Goal: Find specific page/section: Find specific page/section

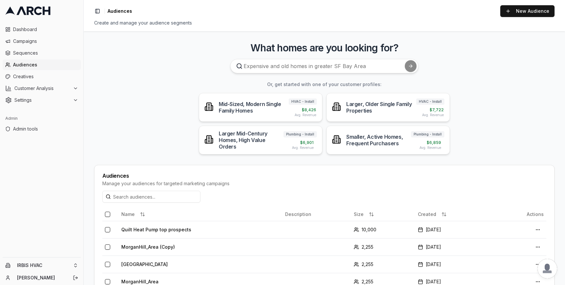
scroll to position [58, 0]
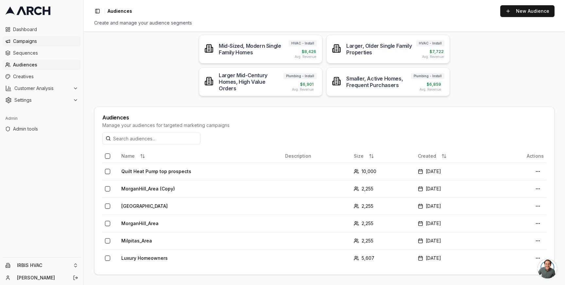
click at [48, 38] on span "Campaigns" at bounding box center [45, 41] width 65 height 7
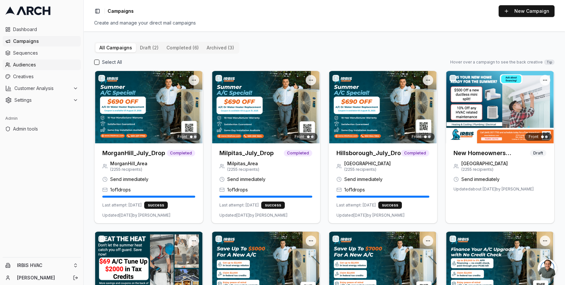
click at [41, 64] on span "Audiences" at bounding box center [45, 64] width 65 height 7
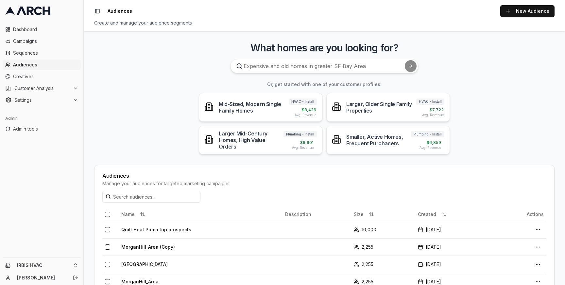
scroll to position [58, 0]
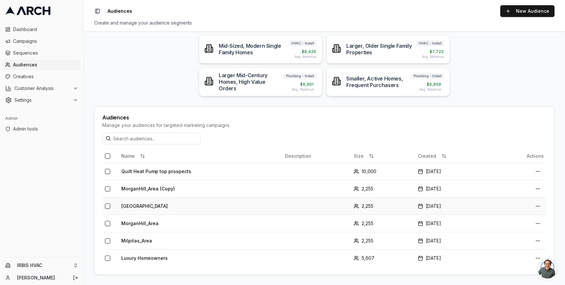
click at [155, 210] on td "[GEOGRAPHIC_DATA]" at bounding box center [201, 205] width 164 height 17
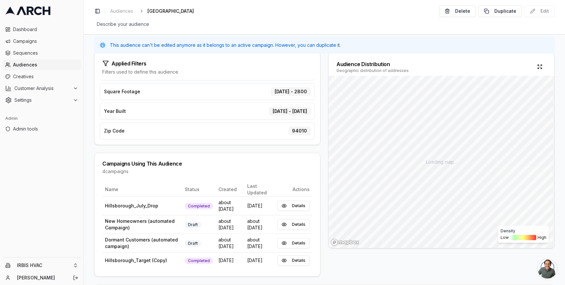
scroll to position [87, 0]
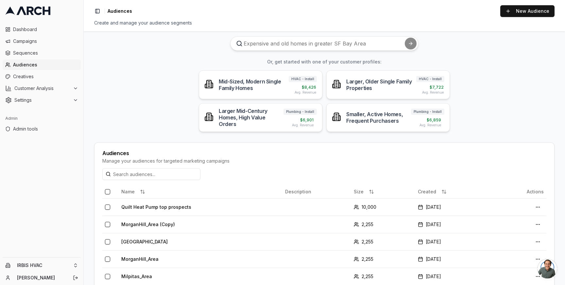
scroll to position [58, 0]
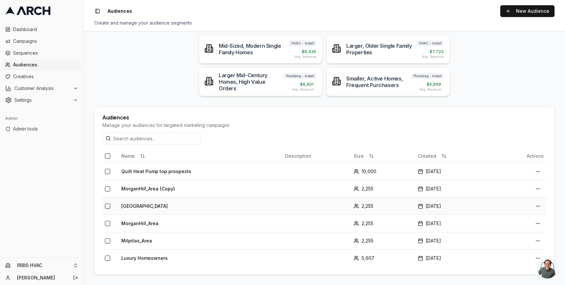
click at [144, 204] on td "[GEOGRAPHIC_DATA]" at bounding box center [201, 205] width 164 height 17
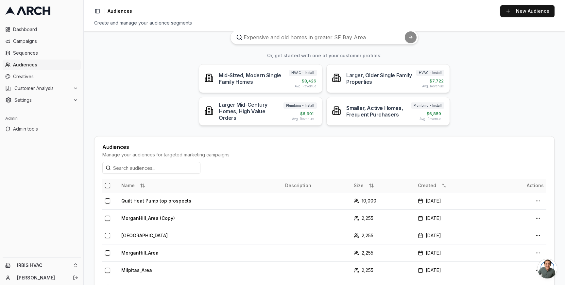
scroll to position [58, 0]
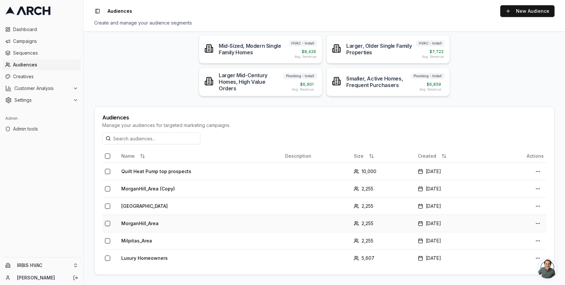
click at [150, 217] on td "MorganHill_Area" at bounding box center [201, 222] width 164 height 17
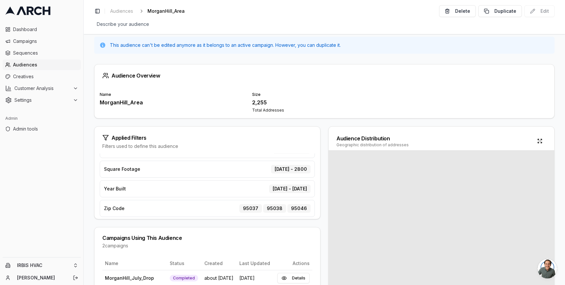
scroll to position [99, 0]
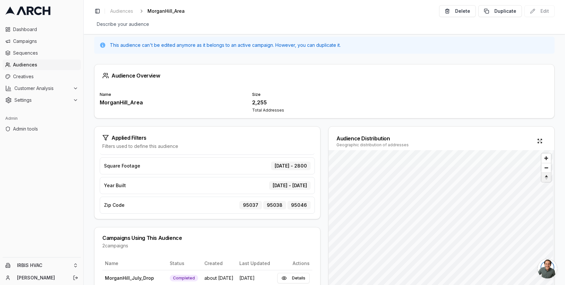
click at [544, 180] on span "Reset bearing to north" at bounding box center [545, 177] width 11 height 8
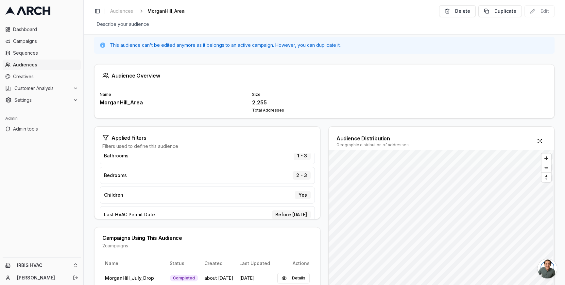
scroll to position [0, 0]
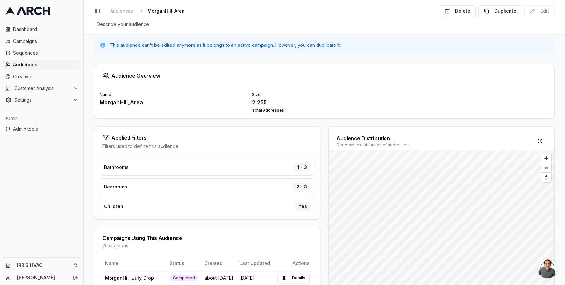
click at [86, 126] on div "Audience Overview Name MorganHill_Area Size 2,255 Total Addresses Applied Filte…" at bounding box center [324, 169] width 481 height 231
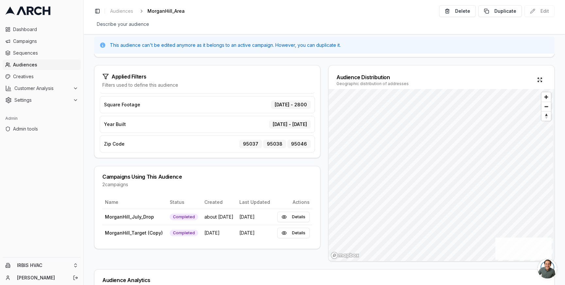
scroll to position [138, 0]
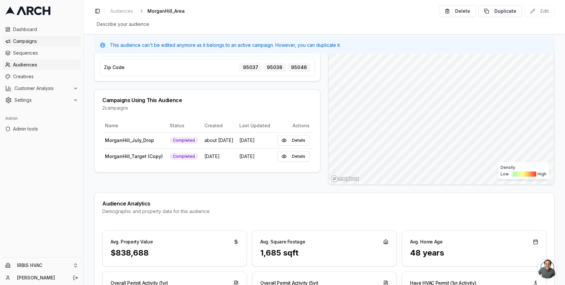
click at [32, 41] on span "Campaigns" at bounding box center [45, 41] width 65 height 7
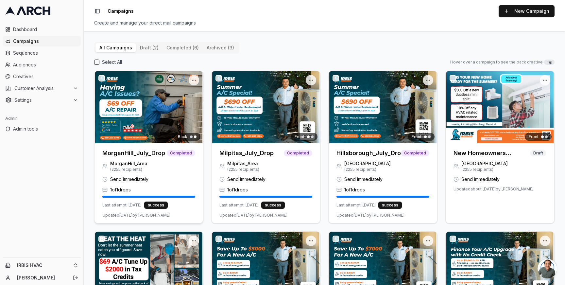
click at [143, 123] on img at bounding box center [148, 107] width 109 height 72
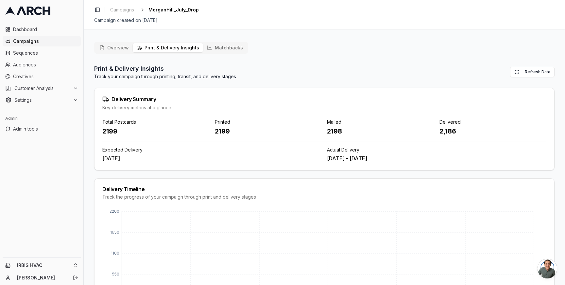
click at [179, 46] on button "Print & Delivery Insights" at bounding box center [168, 47] width 70 height 9
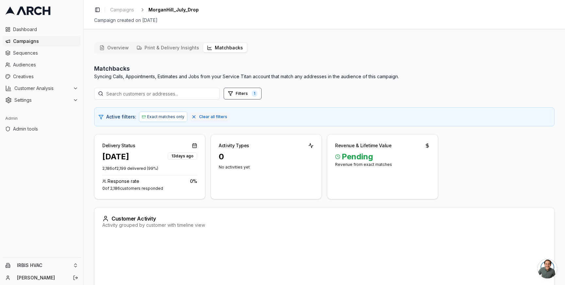
click at [219, 49] on button "Matchbacks" at bounding box center [225, 47] width 44 height 9
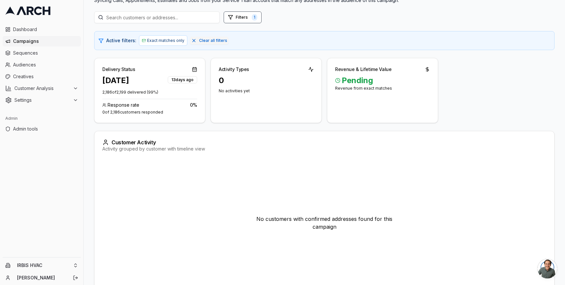
scroll to position [77, 0]
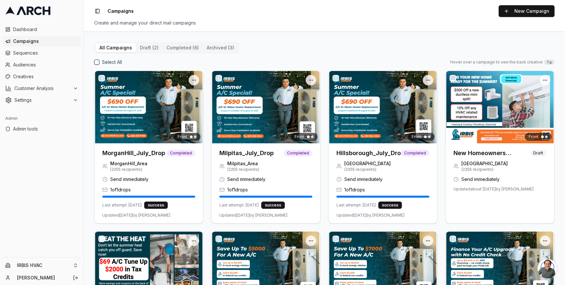
click at [42, 41] on span "Campaigns" at bounding box center [45, 41] width 65 height 7
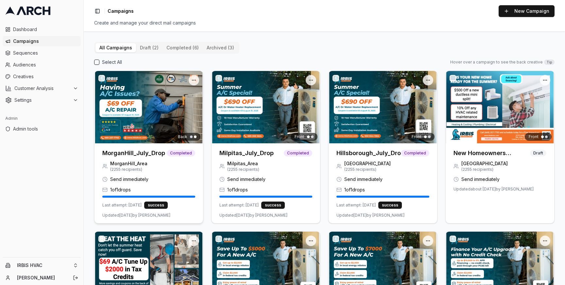
scroll to position [109, 0]
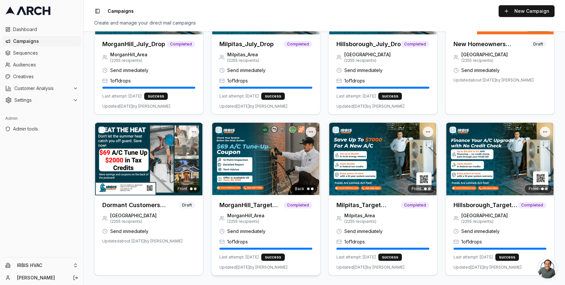
click at [238, 169] on img at bounding box center [266, 159] width 109 height 72
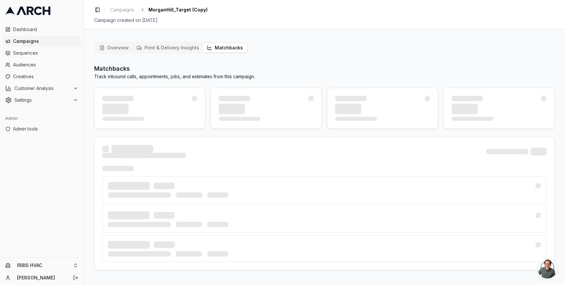
click at [218, 44] on button "Matchbacks" at bounding box center [225, 47] width 44 height 9
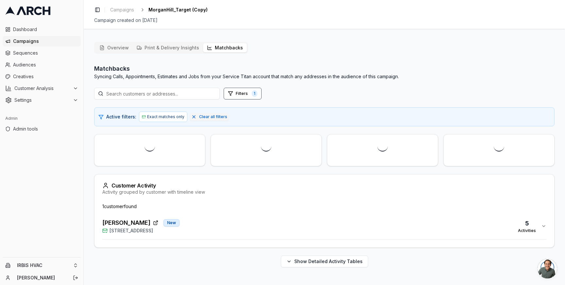
click at [250, 228] on div "[PERSON_NAME] New [STREET_ADDRESS] Activities" at bounding box center [321, 226] width 439 height 16
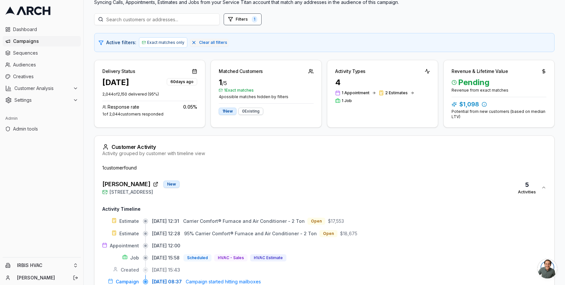
scroll to position [118, 0]
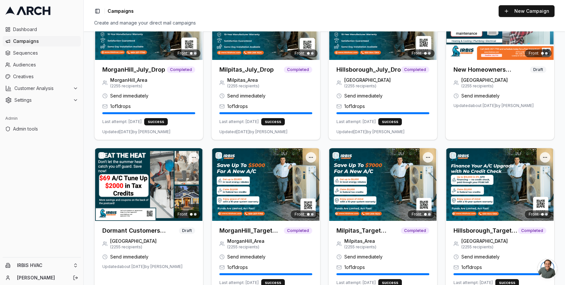
scroll to position [109, 0]
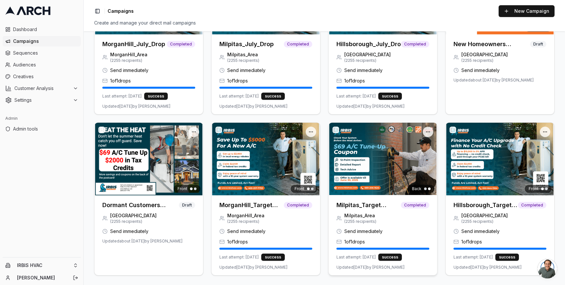
click at [355, 177] on div at bounding box center [383, 159] width 109 height 72
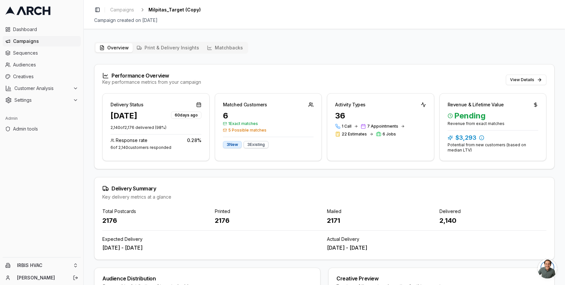
click at [222, 44] on button "Matchbacks" at bounding box center [225, 47] width 44 height 9
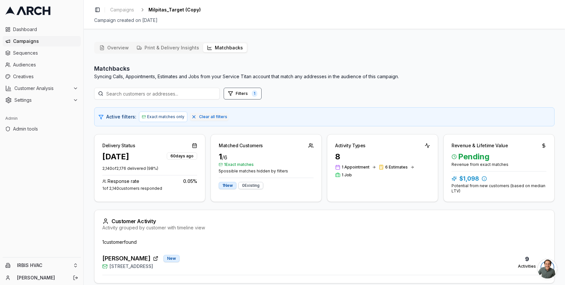
scroll to position [28, 0]
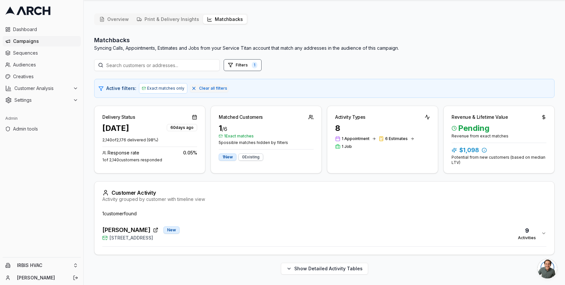
click at [228, 229] on div "[PERSON_NAME] New [STREET_ADDRESS] 9 Activities" at bounding box center [321, 233] width 439 height 16
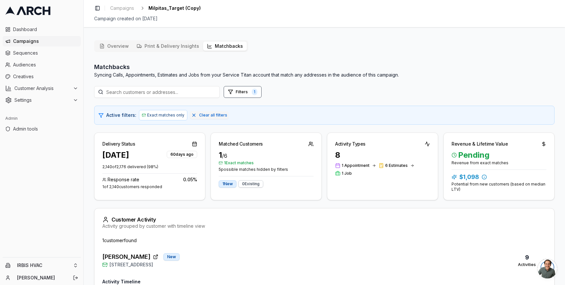
scroll to position [0, 0]
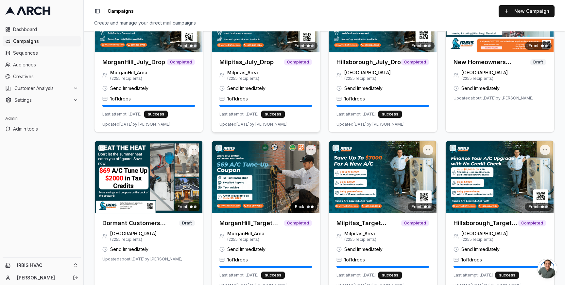
scroll to position [109, 0]
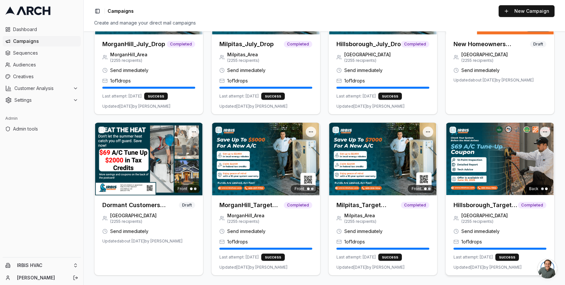
click at [474, 173] on img at bounding box center [500, 159] width 109 height 72
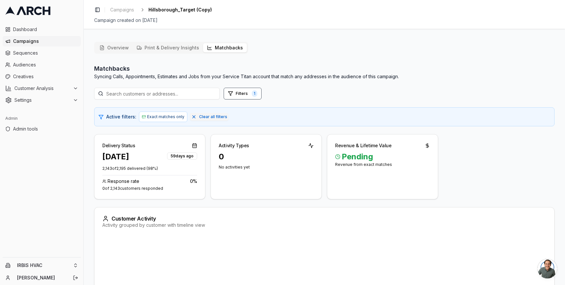
click at [215, 45] on button "Matchbacks" at bounding box center [225, 47] width 44 height 9
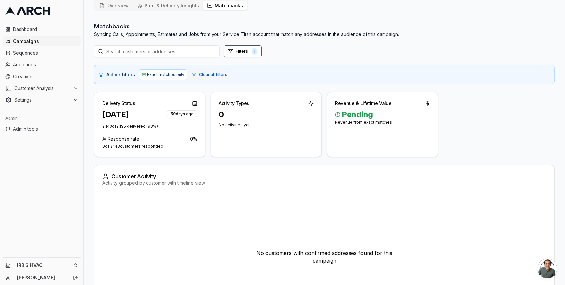
scroll to position [32, 0]
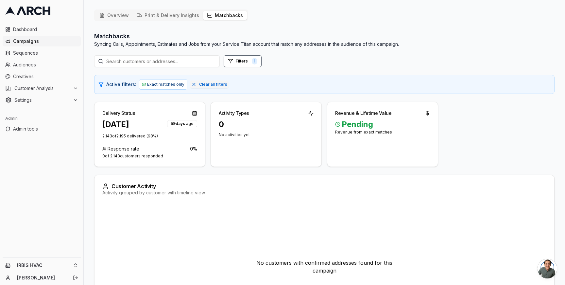
click at [152, 19] on button "Print & Delivery Insights" at bounding box center [168, 15] width 70 height 9
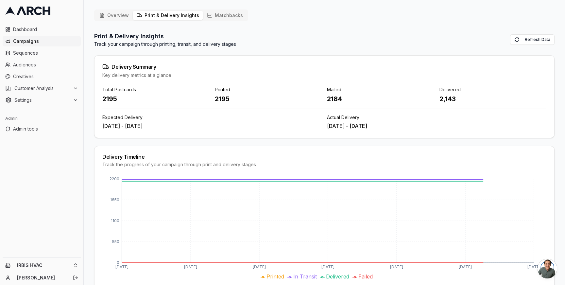
click at [113, 15] on button "Overview" at bounding box center [113, 15] width 37 height 9
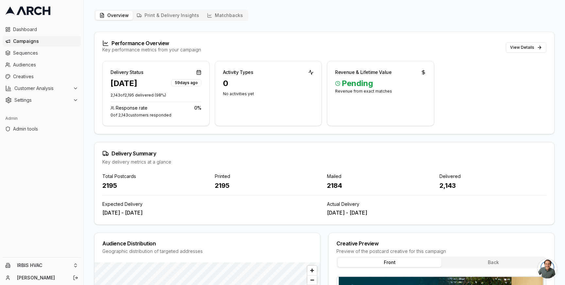
scroll to position [22, 0]
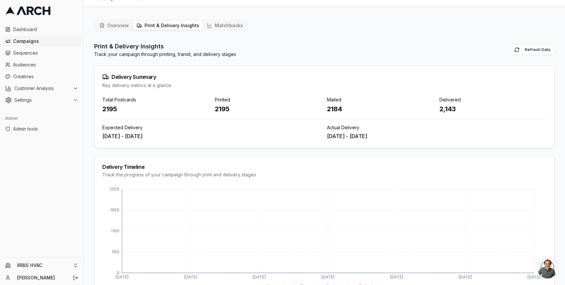
click at [161, 28] on button "Print & Delivery Insights" at bounding box center [168, 25] width 70 height 9
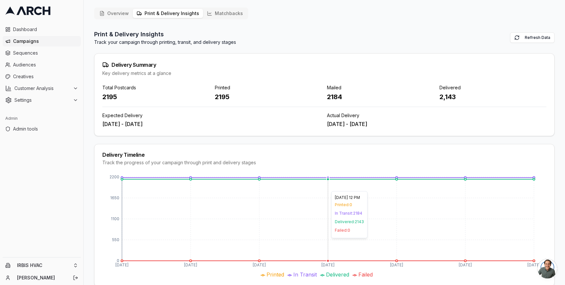
scroll to position [0, 0]
